Goal: Task Accomplishment & Management: Manage account settings

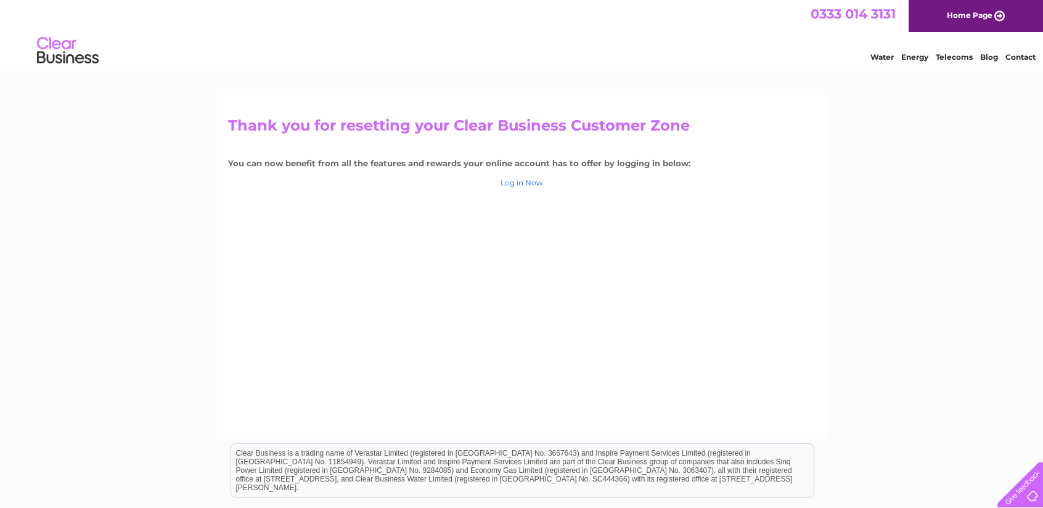
click at [517, 182] on link "Log in Now" at bounding box center [521, 182] width 43 height 9
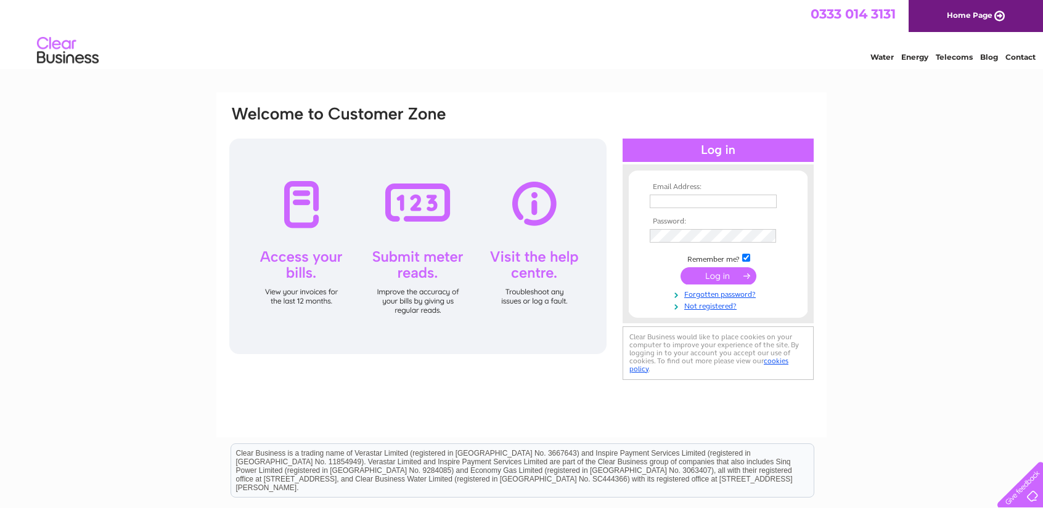
type input "lynne@waltergerrard.co.uk"
click at [727, 274] on input "submit" at bounding box center [718, 275] width 76 height 17
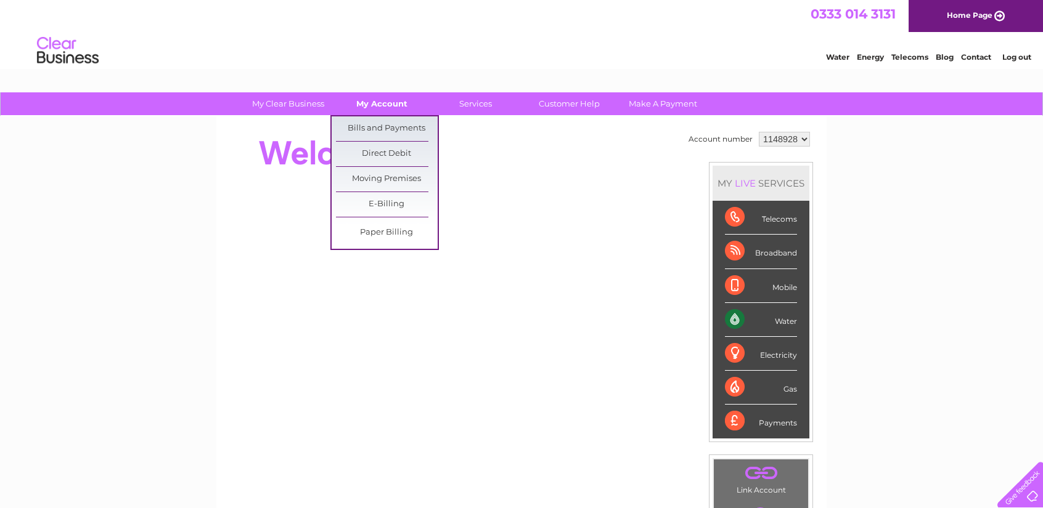
click at [388, 96] on link "My Account" at bounding box center [382, 103] width 102 height 23
click at [382, 126] on link "Bills and Payments" at bounding box center [387, 128] width 102 height 25
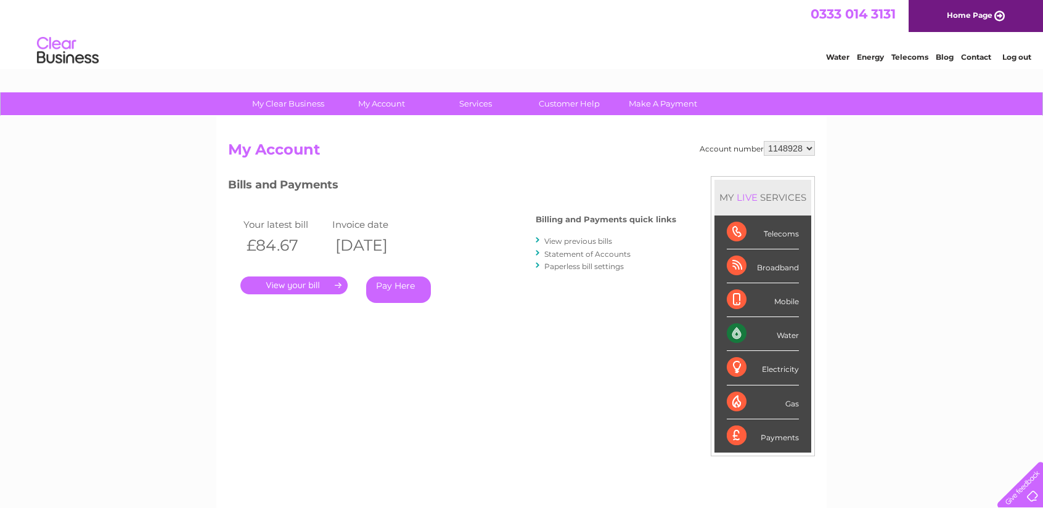
click at [308, 284] on link "." at bounding box center [293, 286] width 107 height 18
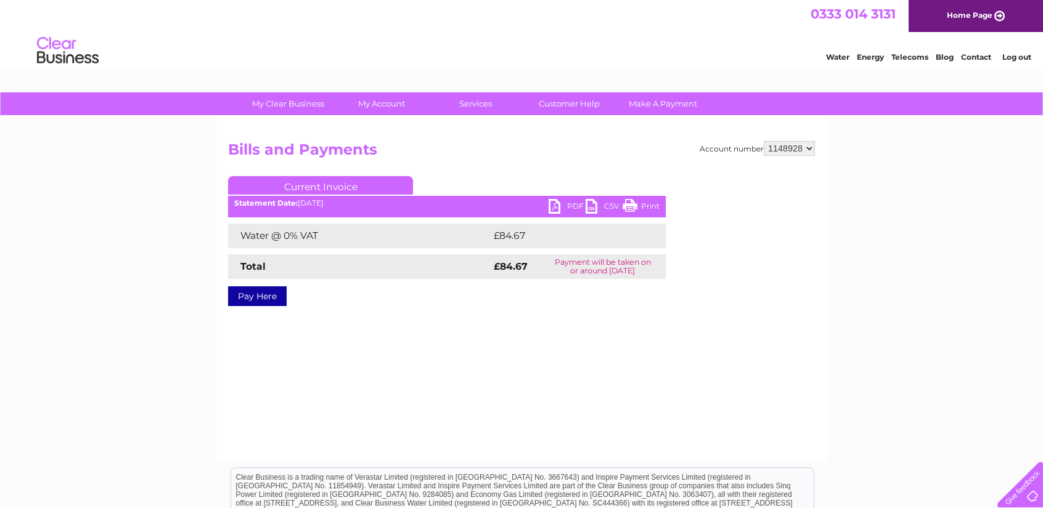
click at [553, 203] on link "PDF" at bounding box center [566, 208] width 37 height 18
